Goal: Task Accomplishment & Management: Manage account settings

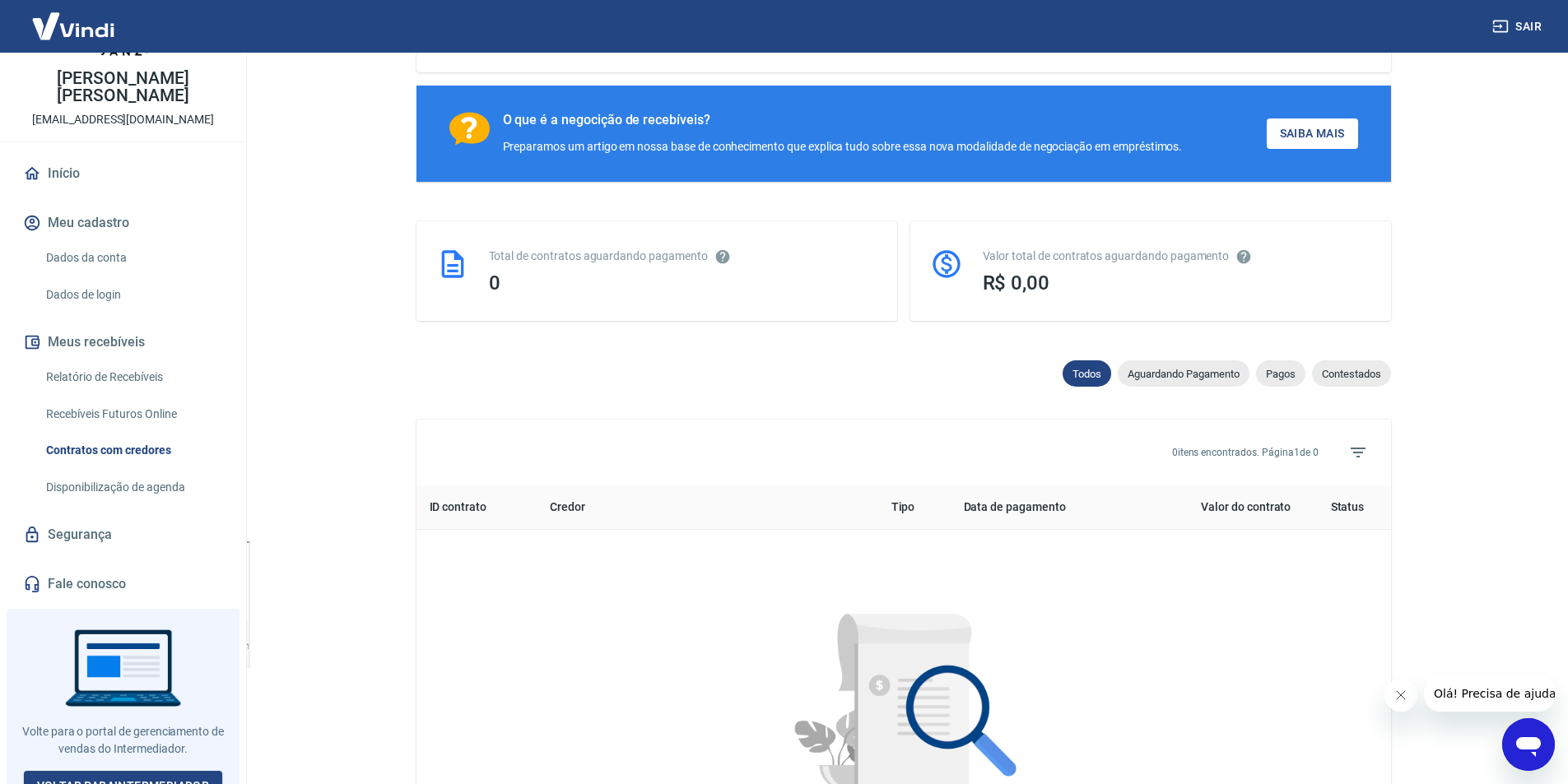
scroll to position [576, 0]
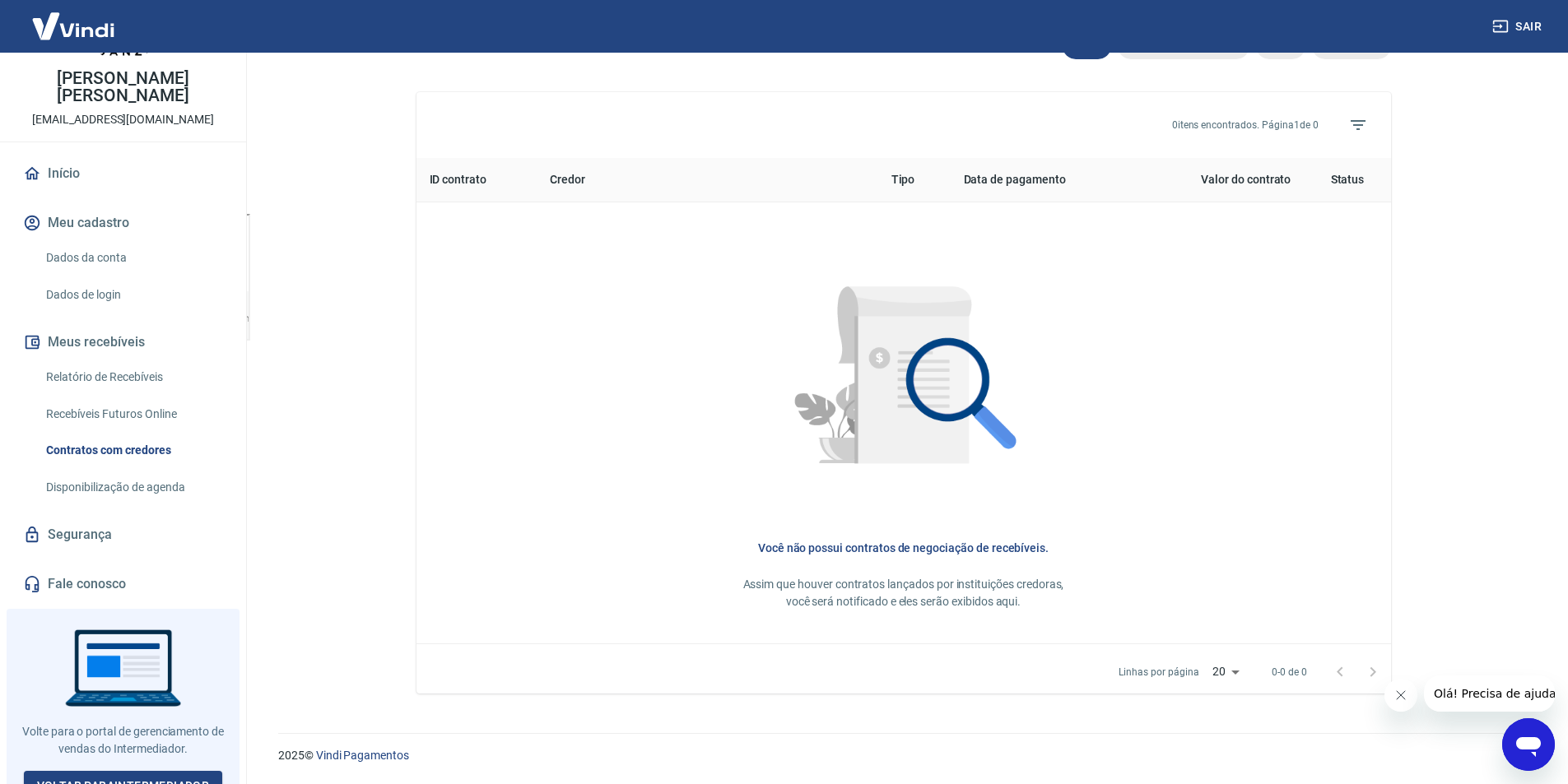
click at [1398, 701] on icon "Fechar mensagem da empresa" at bounding box center [1400, 695] width 14 height 14
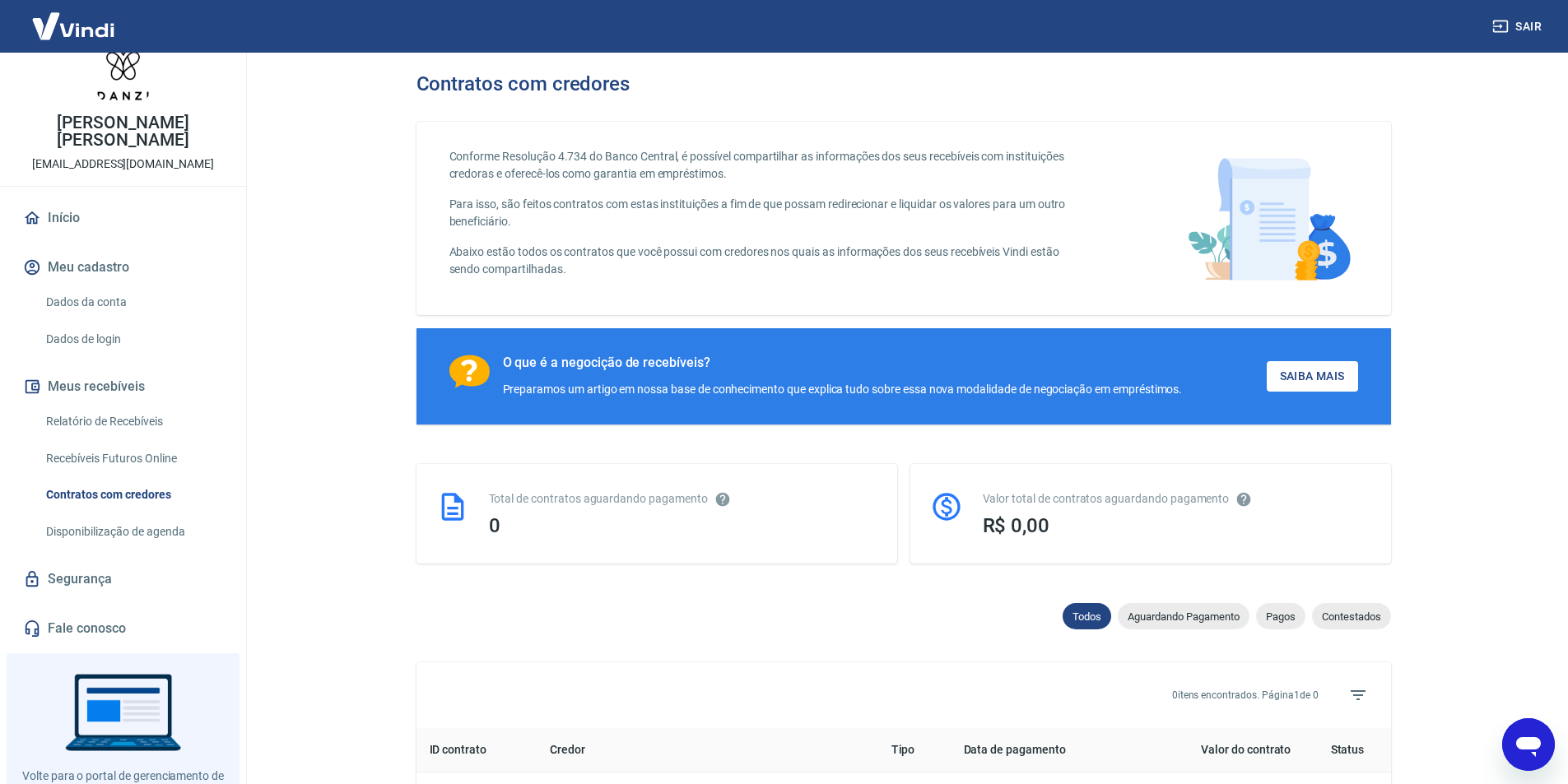
scroll to position [0, 0]
